Goal: Task Accomplishment & Management: Manage account settings

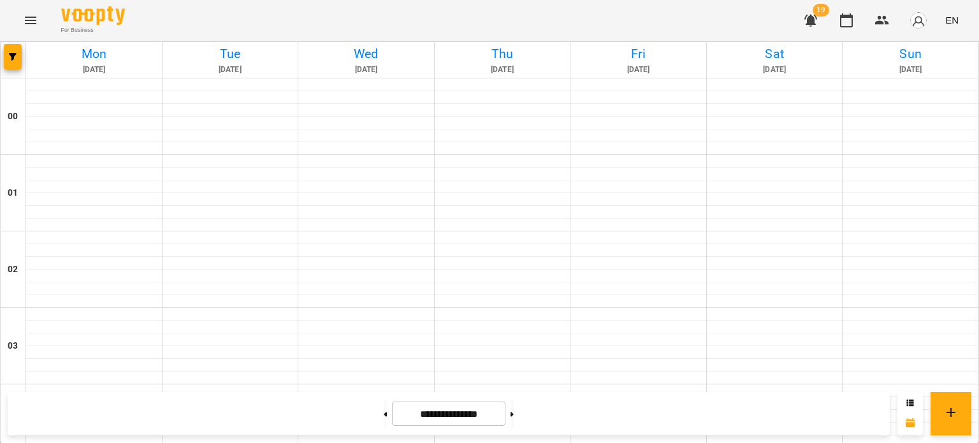
scroll to position [745, 0]
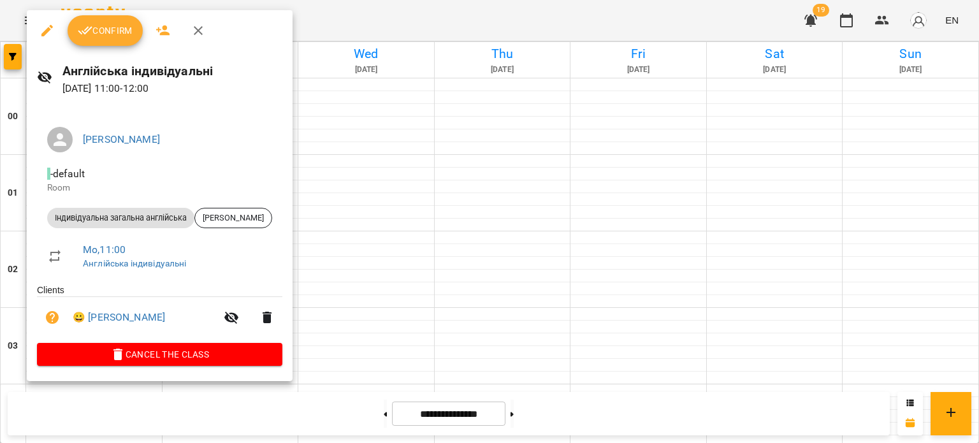
click at [191, 33] on icon "button" at bounding box center [198, 30] width 15 height 15
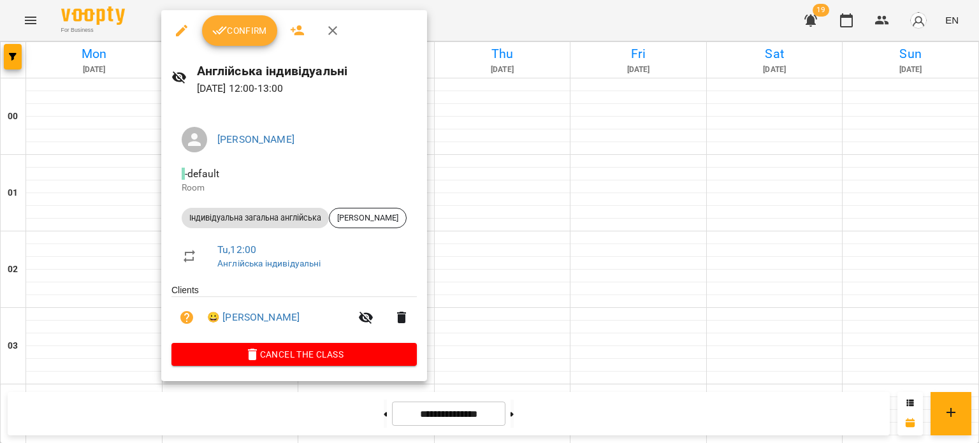
click at [230, 36] on span "Confirm" at bounding box center [239, 30] width 55 height 15
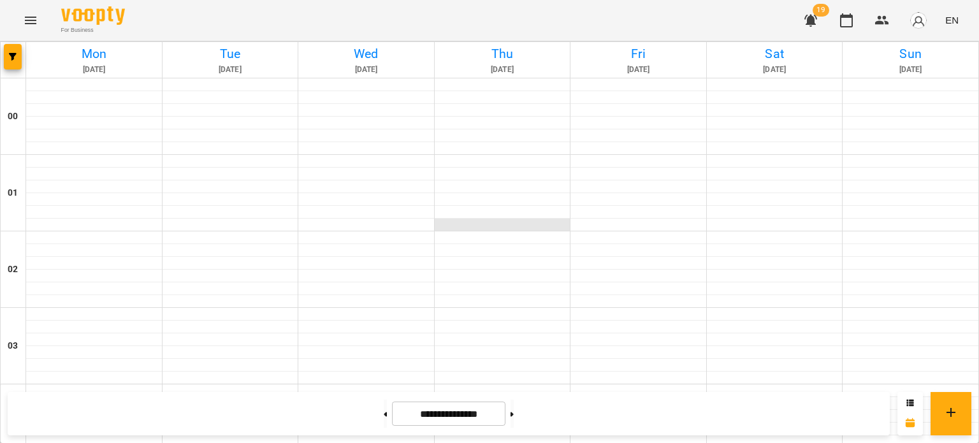
scroll to position [1074, 0]
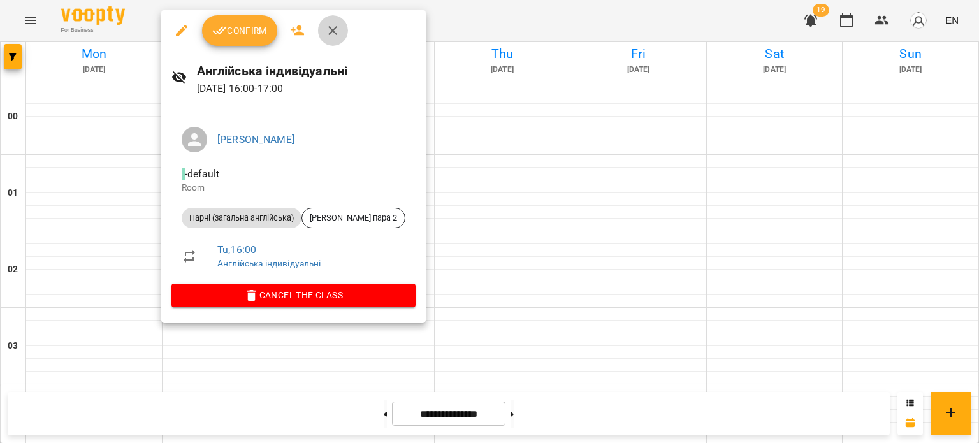
click at [337, 29] on icon "button" at bounding box center [332, 30] width 15 height 15
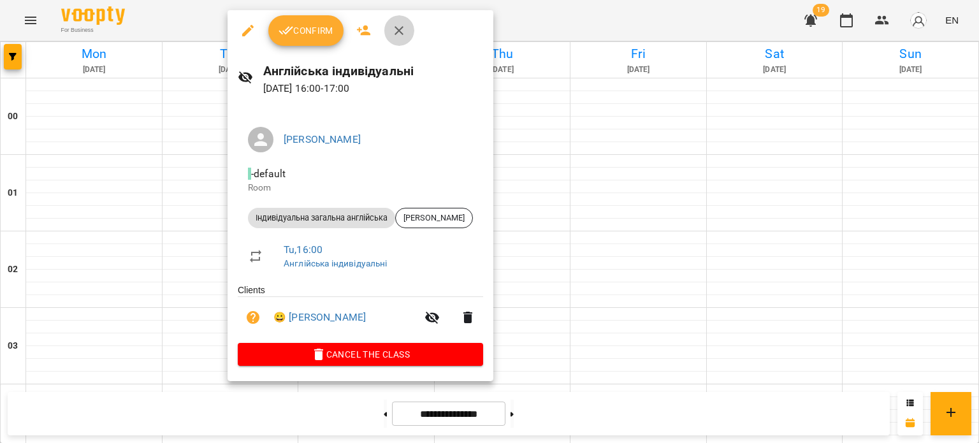
drag, startPoint x: 389, startPoint y: 38, endPoint x: 403, endPoint y: 32, distance: 15.4
click at [400, 34] on button "button" at bounding box center [399, 30] width 31 height 31
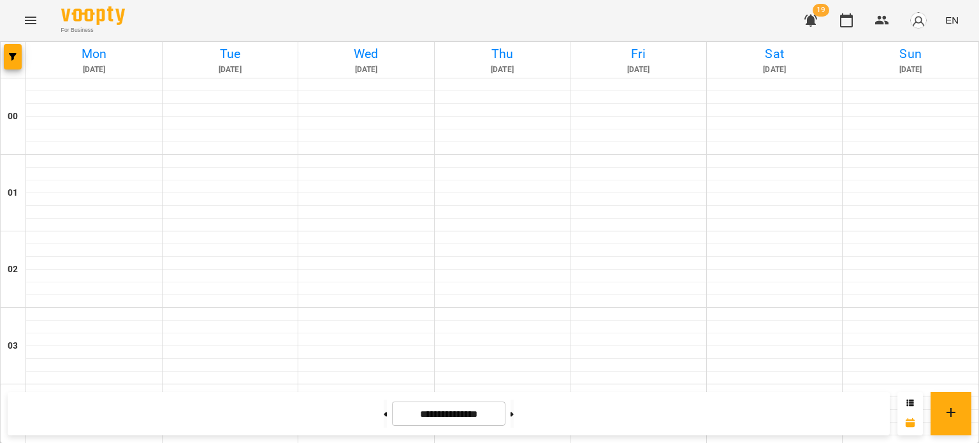
click at [403, 32] on div "For Business 19 EN" at bounding box center [489, 20] width 979 height 41
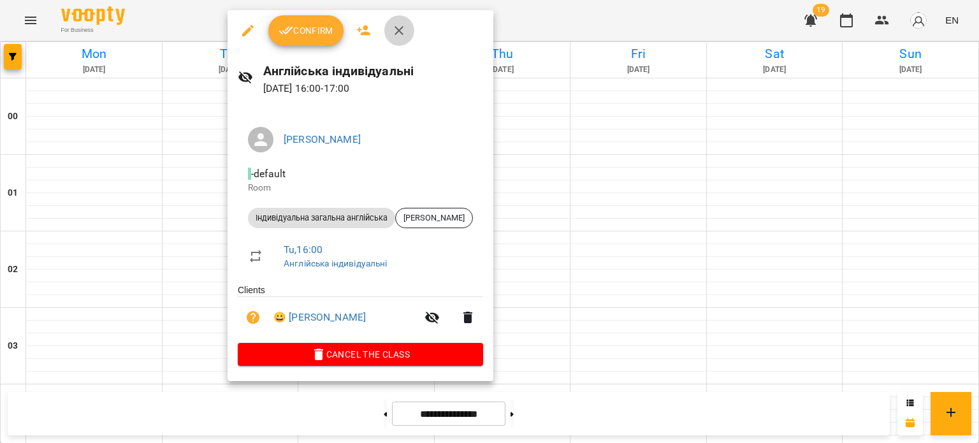
click at [396, 27] on icon "button" at bounding box center [399, 30] width 9 height 9
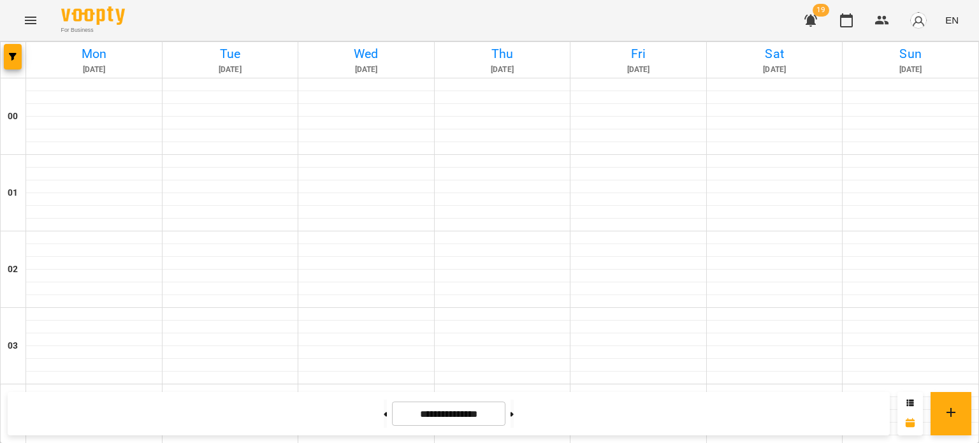
scroll to position [1037, 0]
